Goal: Task Accomplishment & Management: Use online tool/utility

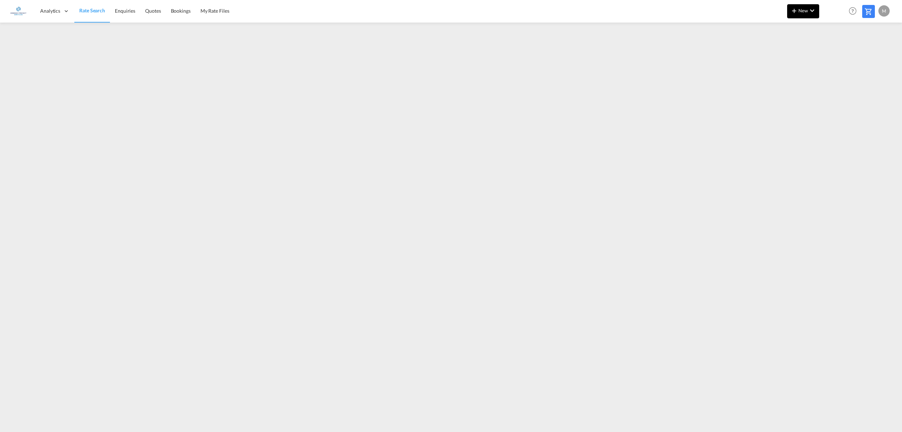
click at [796, 12] on md-icon "icon-plus 400-fg" at bounding box center [794, 10] width 8 height 8
click at [802, 20] on button "Rates" at bounding box center [792, 29] width 55 height 23
click at [828, 53] on div "Ratesheet" at bounding box center [846, 53] width 43 height 18
click at [794, 11] on md-icon "icon-plus 400-fg" at bounding box center [794, 10] width 8 height 8
click at [804, 27] on div "Rates" at bounding box center [795, 30] width 28 height 18
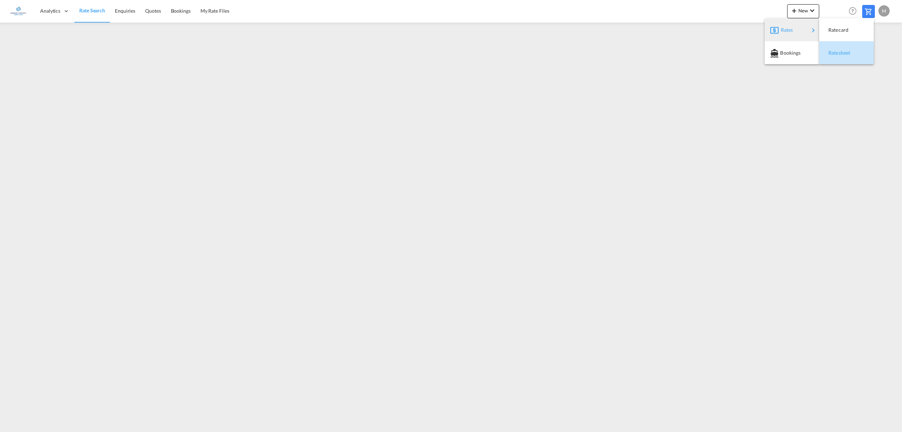
click at [830, 55] on span "Ratesheet" at bounding box center [833, 53] width 8 height 14
